Goal: Transaction & Acquisition: Download file/media

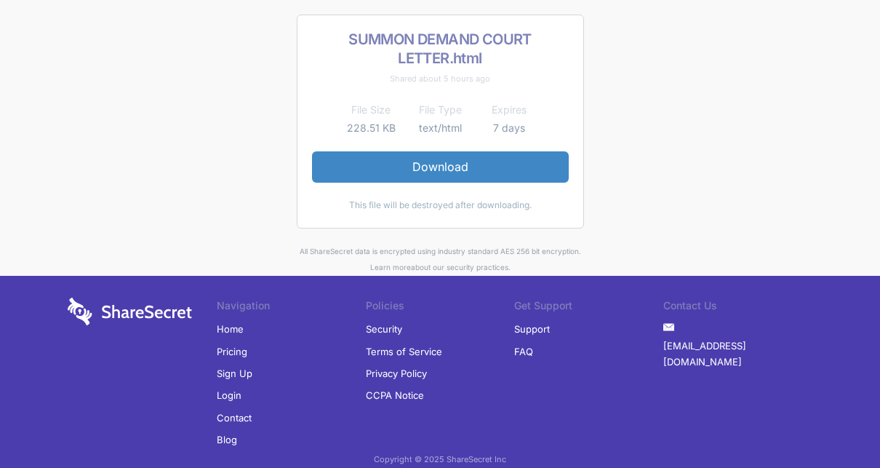
scroll to position [118, 0]
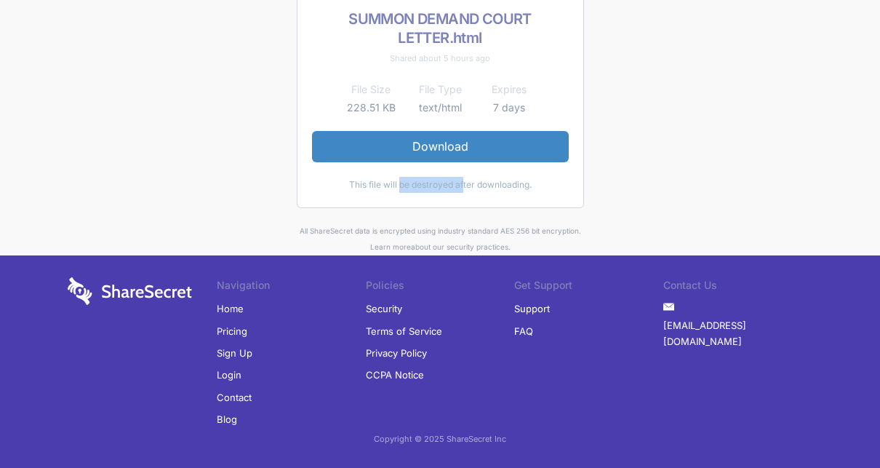
drag, startPoint x: 383, startPoint y: 192, endPoint x: 445, endPoint y: 195, distance: 61.9
click at [445, 195] on div "SUMMON DEMAND COURT LETTER.html Shared about 5 hours ago File Size File Type Ex…" at bounding box center [440, 101] width 287 height 214
drag, startPoint x: 445, startPoint y: 195, endPoint x: 481, endPoint y: 192, distance: 35.8
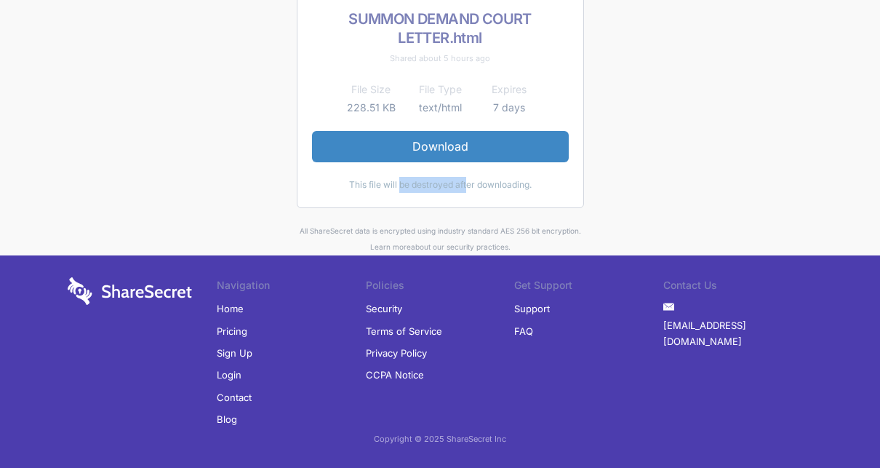
click at [481, 192] on div "SUMMON DEMAND COURT LETTER.html Shared about 5 hours ago File Size File Type Ex…" at bounding box center [440, 101] width 287 height 214
click at [791, 388] on div "Contact Us Created with Sketch. [EMAIL_ADDRESS][DOMAIN_NAME]" at bounding box center [738, 354] width 149 height 154
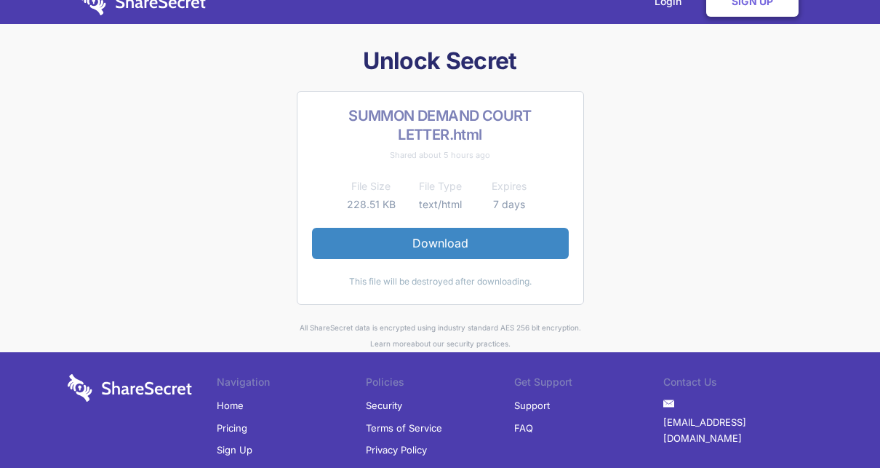
scroll to position [0, 0]
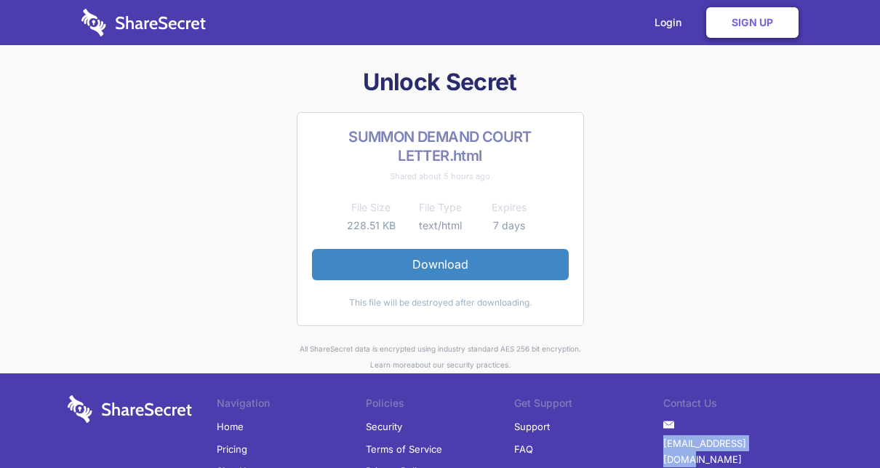
drag, startPoint x: 794, startPoint y: 425, endPoint x: 682, endPoint y: 425, distance: 112.0
click at [682, 425] on li "Created with Sketch. hello@sharesecret.co" at bounding box center [738, 442] width 149 height 55
copy li "[EMAIL_ADDRESS][DOMAIN_NAME]"
click at [469, 271] on link "Download" at bounding box center [440, 264] width 257 height 31
